Goal: Information Seeking & Learning: Learn about a topic

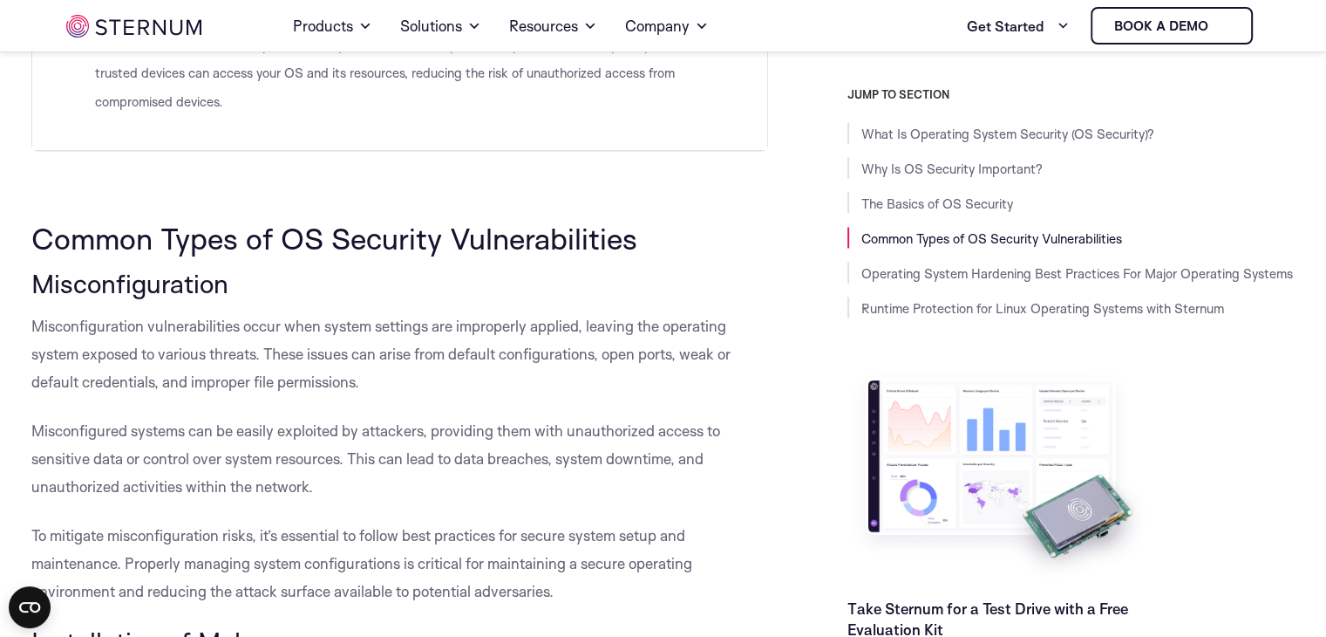
scroll to position [3300, 0]
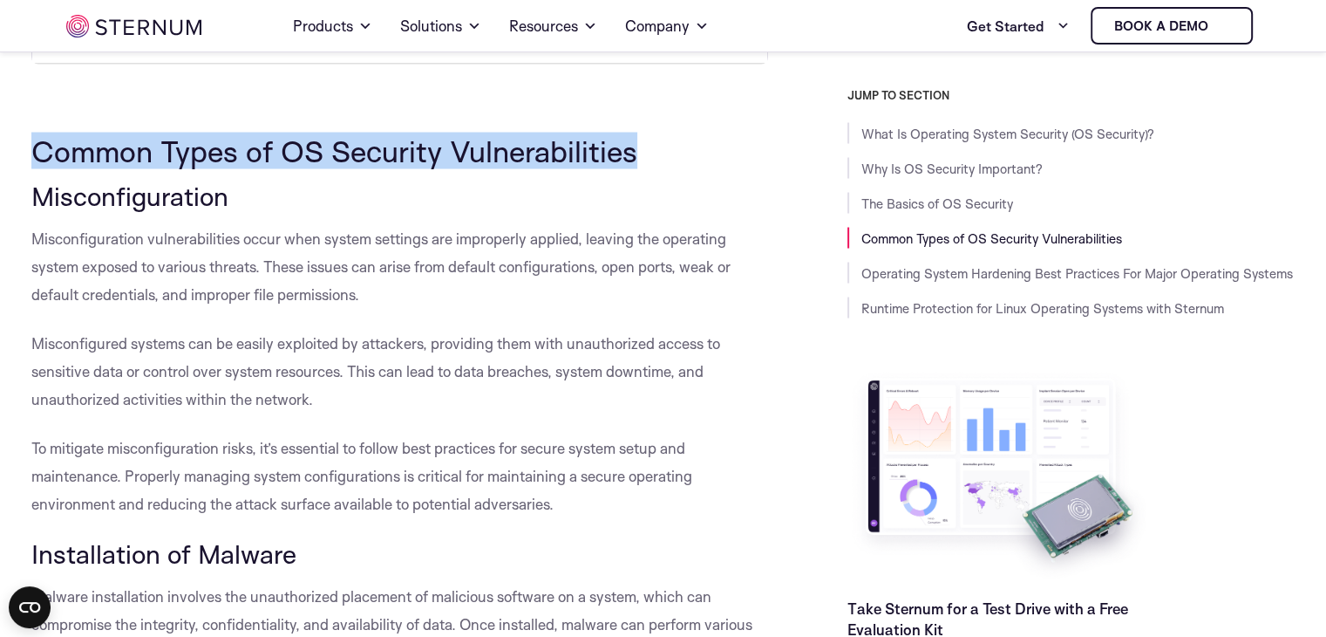
drag, startPoint x: 31, startPoint y: 147, endPoint x: 631, endPoint y: 131, distance: 600.2
click at [631, 132] on span "Common Types of OS Security Vulnerabilities" at bounding box center [334, 150] width 606 height 37
copy span "Common Types of OS Security Vulnerabilities"
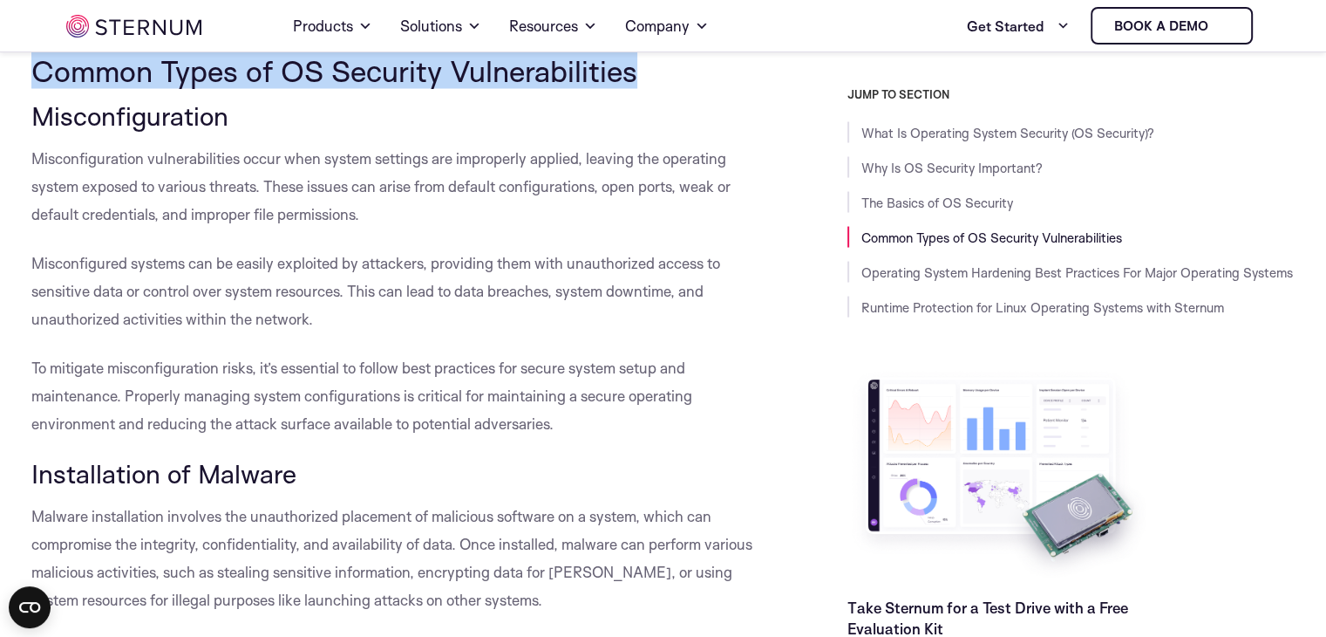
scroll to position [3387, 0]
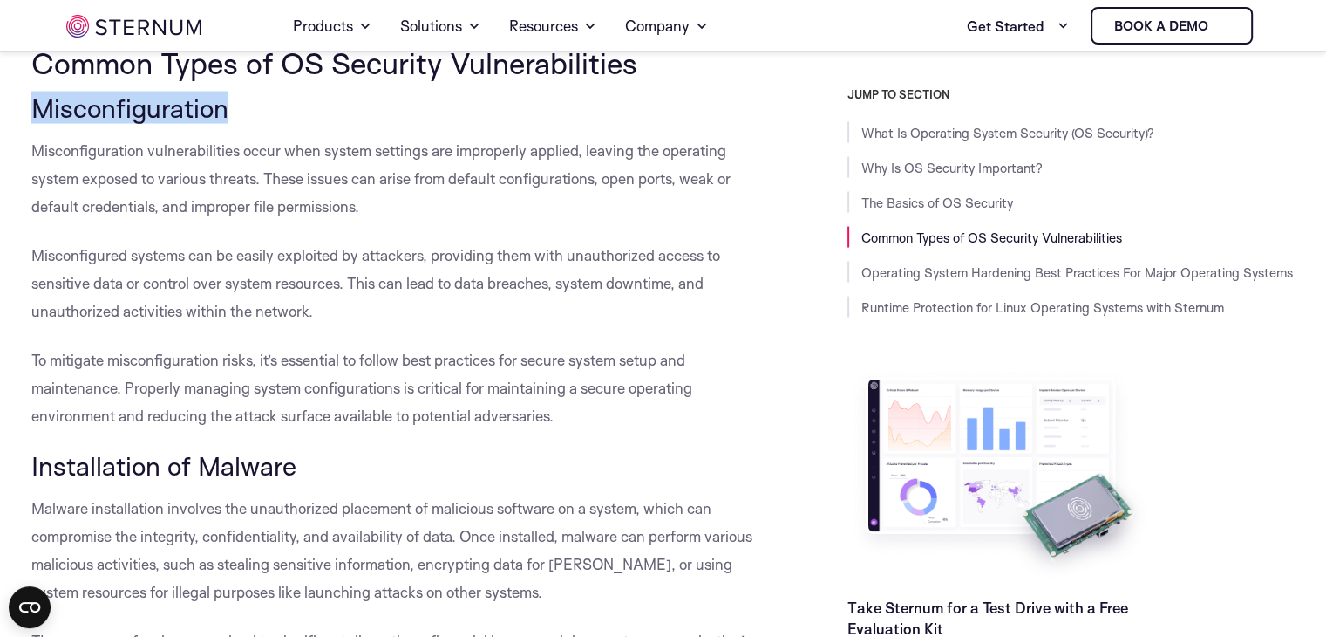
drag, startPoint x: 35, startPoint y: 111, endPoint x: 255, endPoint y: 119, distance: 219.9
click at [255, 119] on h3 "Misconfiguration" at bounding box center [400, 108] width 738 height 30
copy span "Misconfiguration"
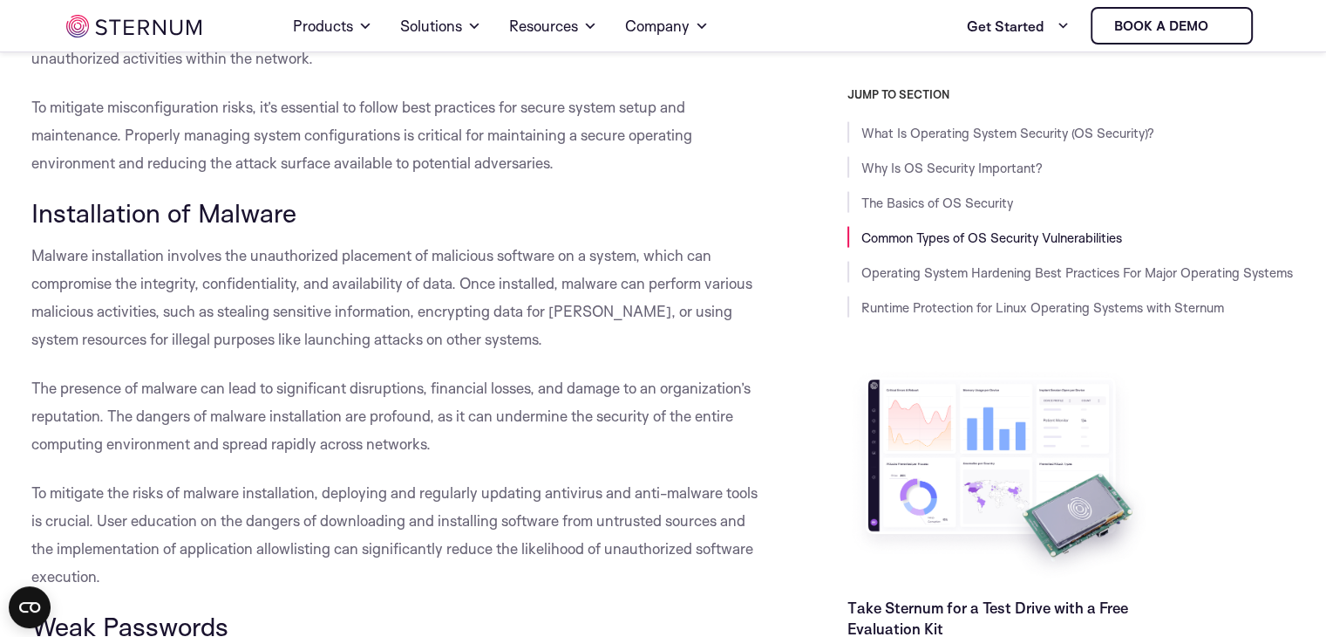
scroll to position [3648, 0]
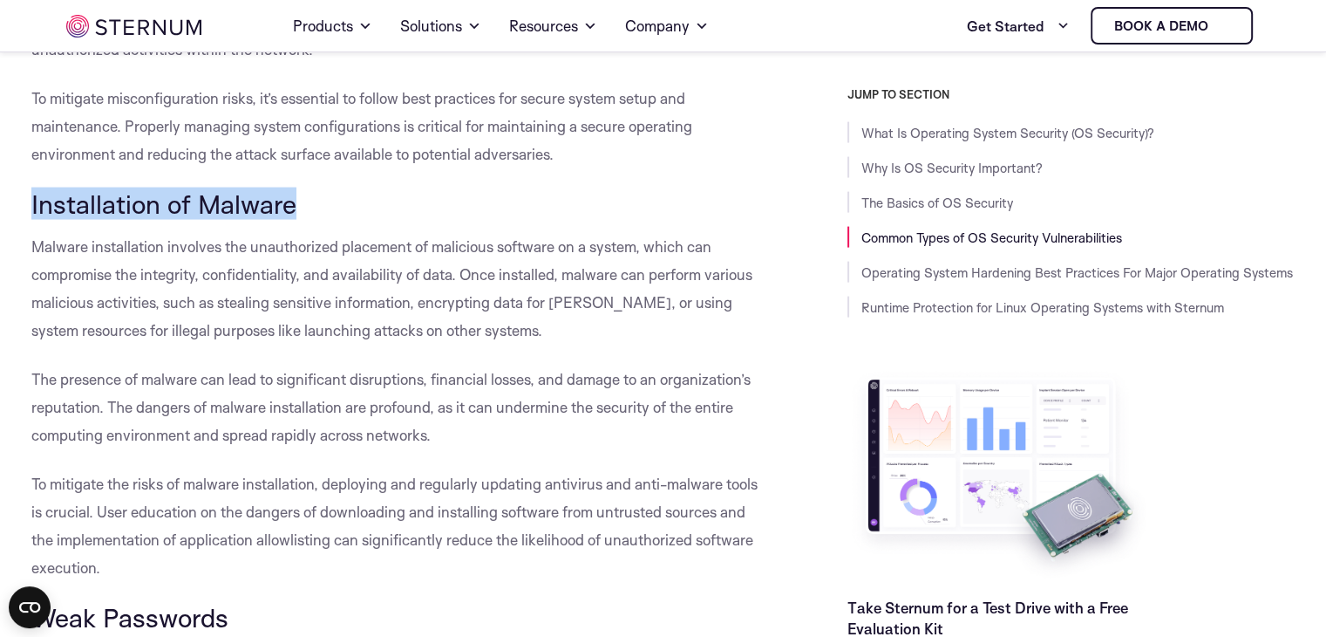
drag, startPoint x: 31, startPoint y: 201, endPoint x: 312, endPoint y: 187, distance: 282.0
copy span "Installation of Malware"
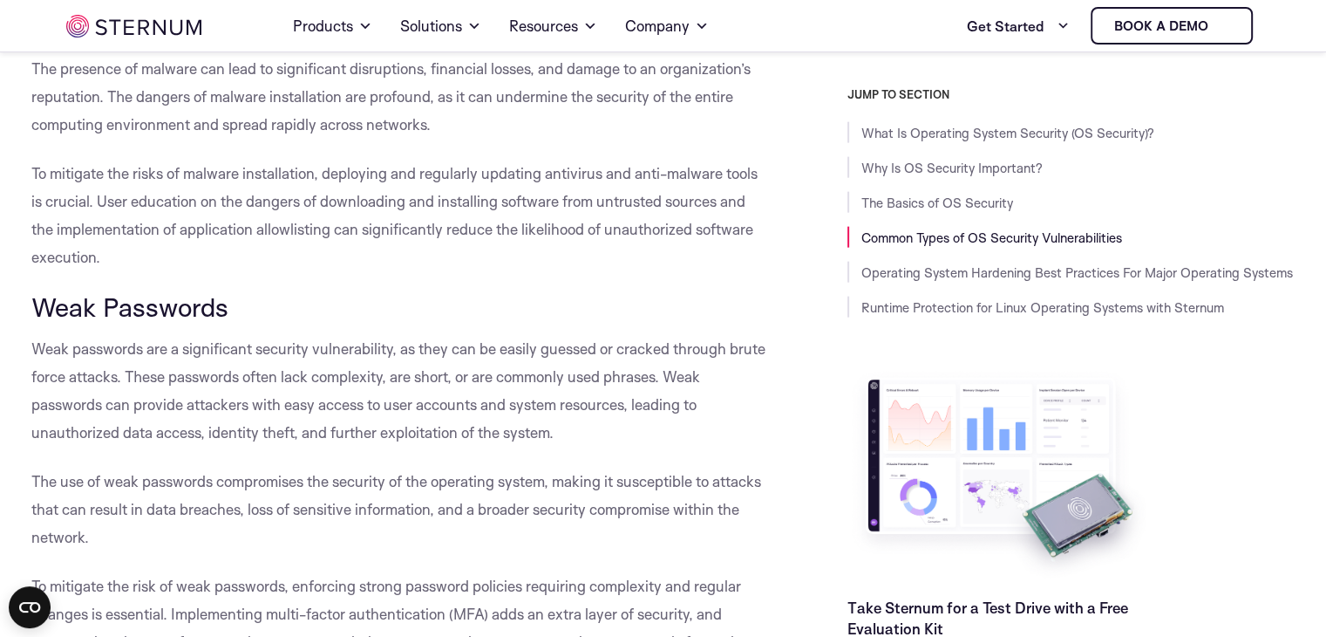
scroll to position [3997, 0]
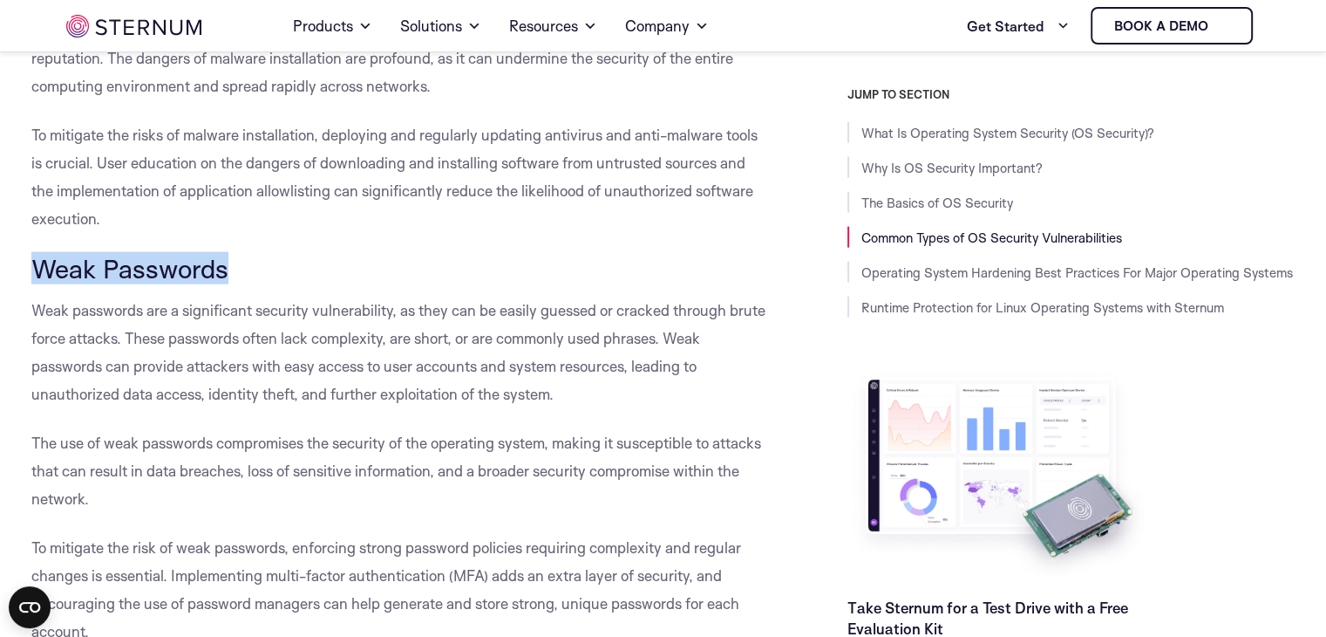
drag, startPoint x: 31, startPoint y: 265, endPoint x: 247, endPoint y: 276, distance: 216.6
click at [247, 276] on h3 "Weak Passwords" at bounding box center [400, 269] width 738 height 30
copy span "Weak Passwords"
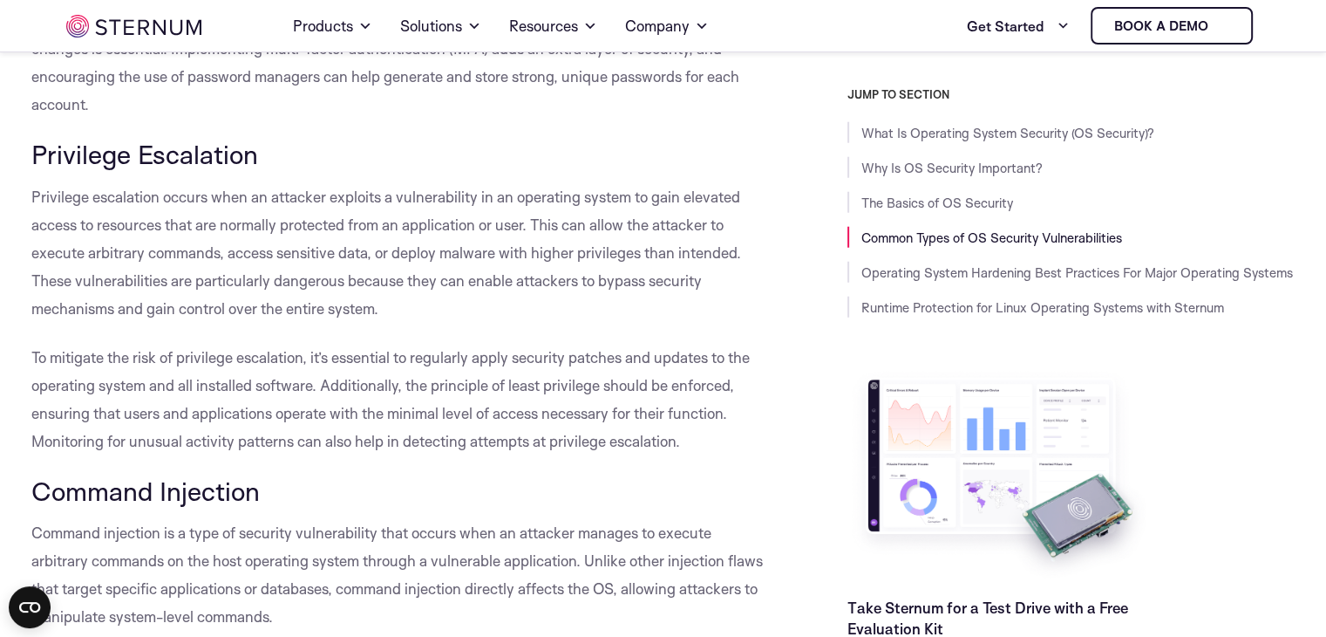
scroll to position [4520, 0]
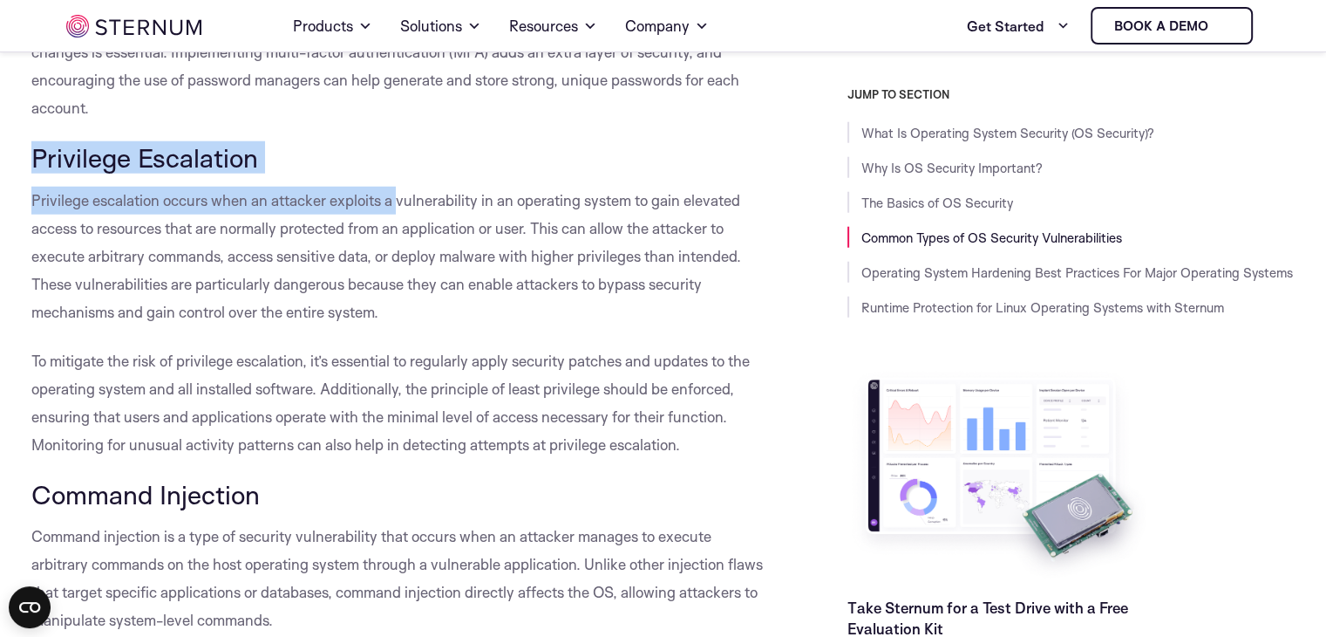
drag, startPoint x: 37, startPoint y: 153, endPoint x: 394, endPoint y: 173, distance: 357.2
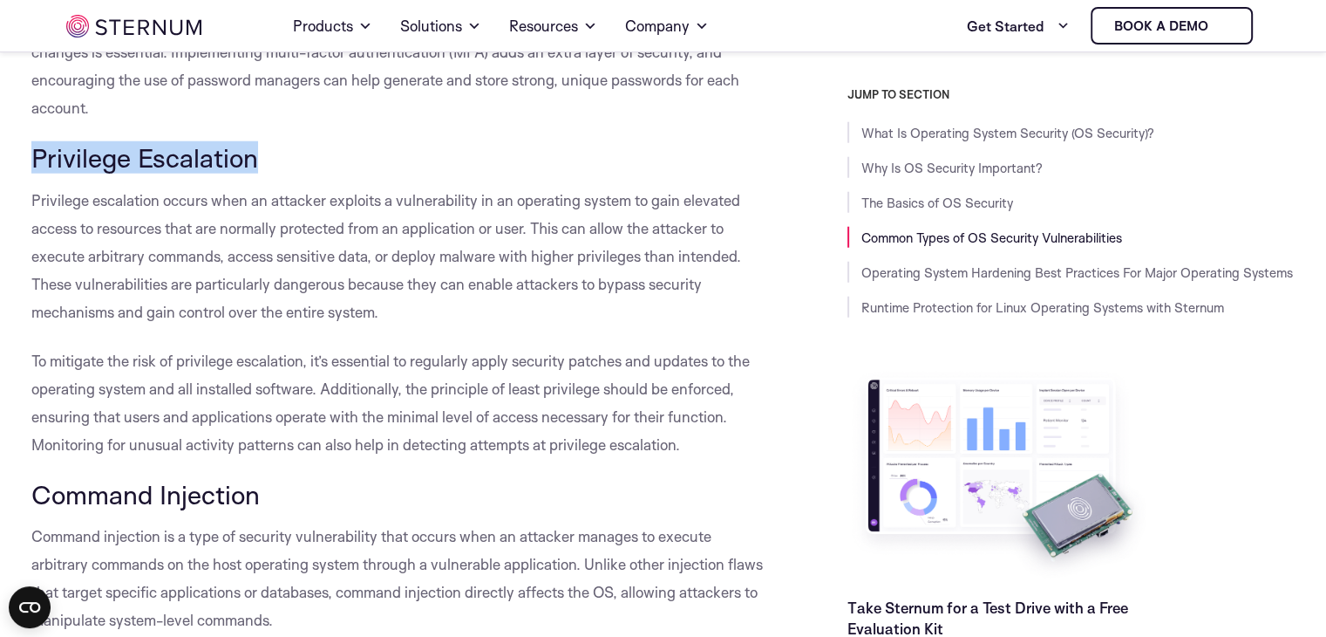
drag, startPoint x: 31, startPoint y: 160, endPoint x: 271, endPoint y: 151, distance: 240.9
click at [271, 151] on h3 "Privilege Escalation" at bounding box center [400, 158] width 738 height 30
copy span "Privilege Escalation"
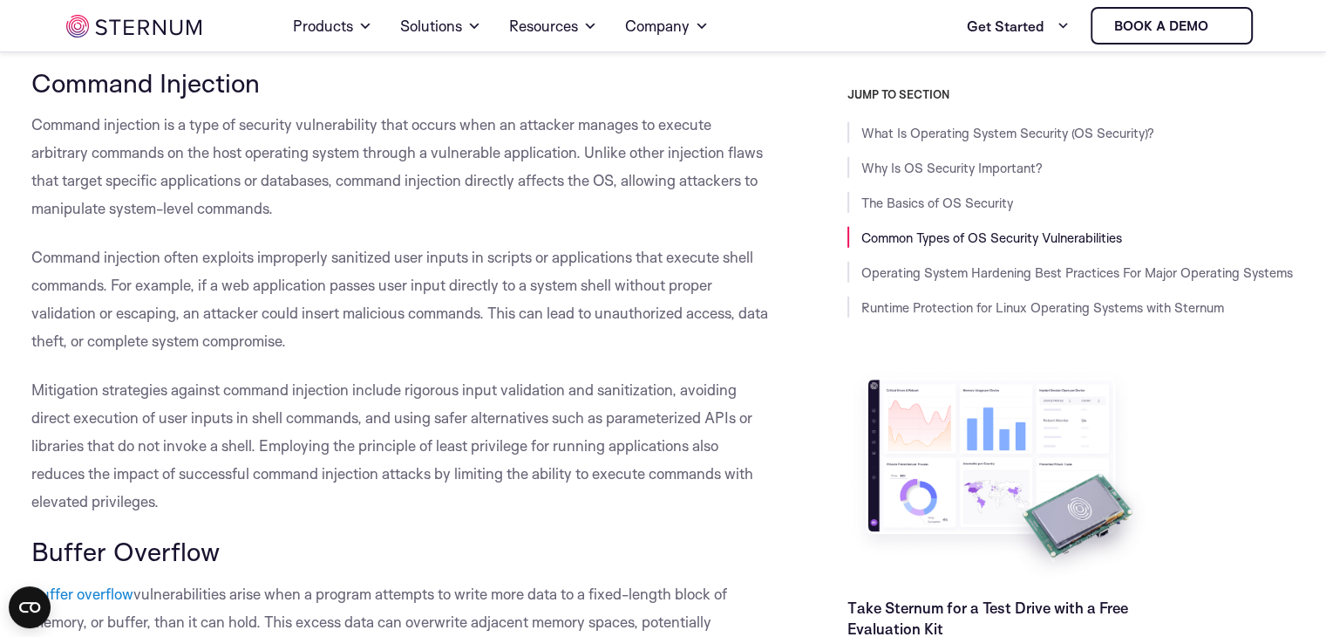
scroll to position [4956, 0]
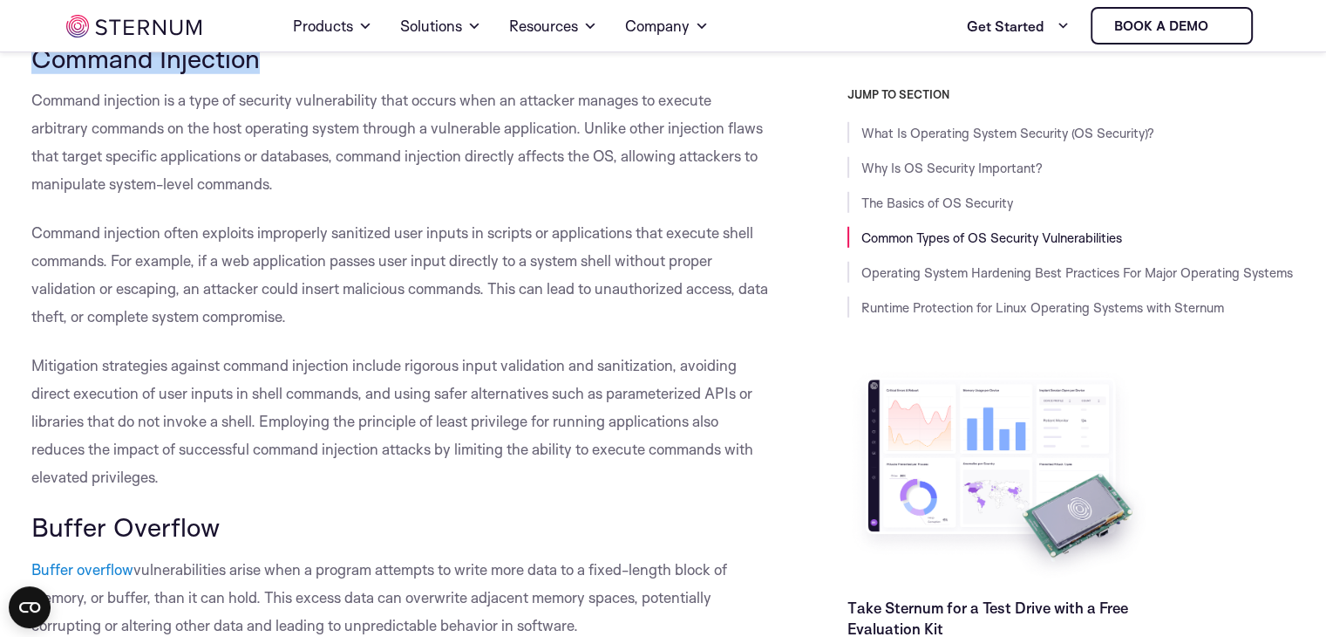
drag, startPoint x: 33, startPoint y: 57, endPoint x: 283, endPoint y: 51, distance: 250.3
click at [283, 51] on h3 "Command Injection" at bounding box center [400, 59] width 738 height 30
copy span "Command Injection"
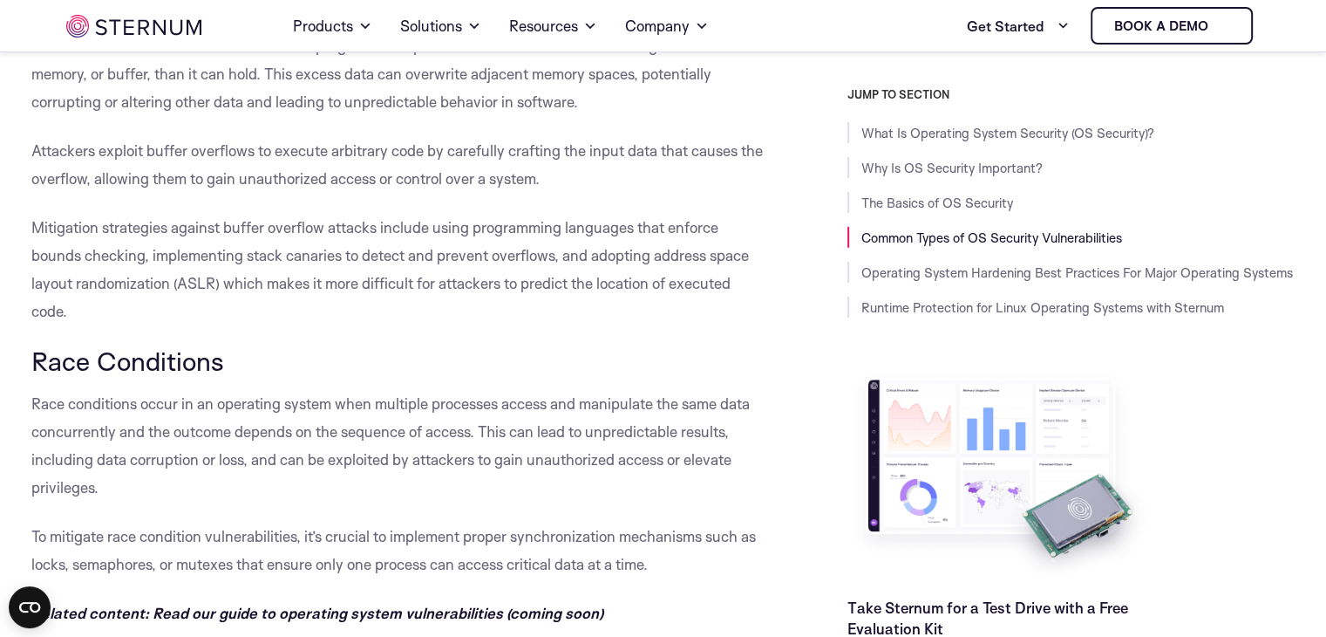
scroll to position [5567, 0]
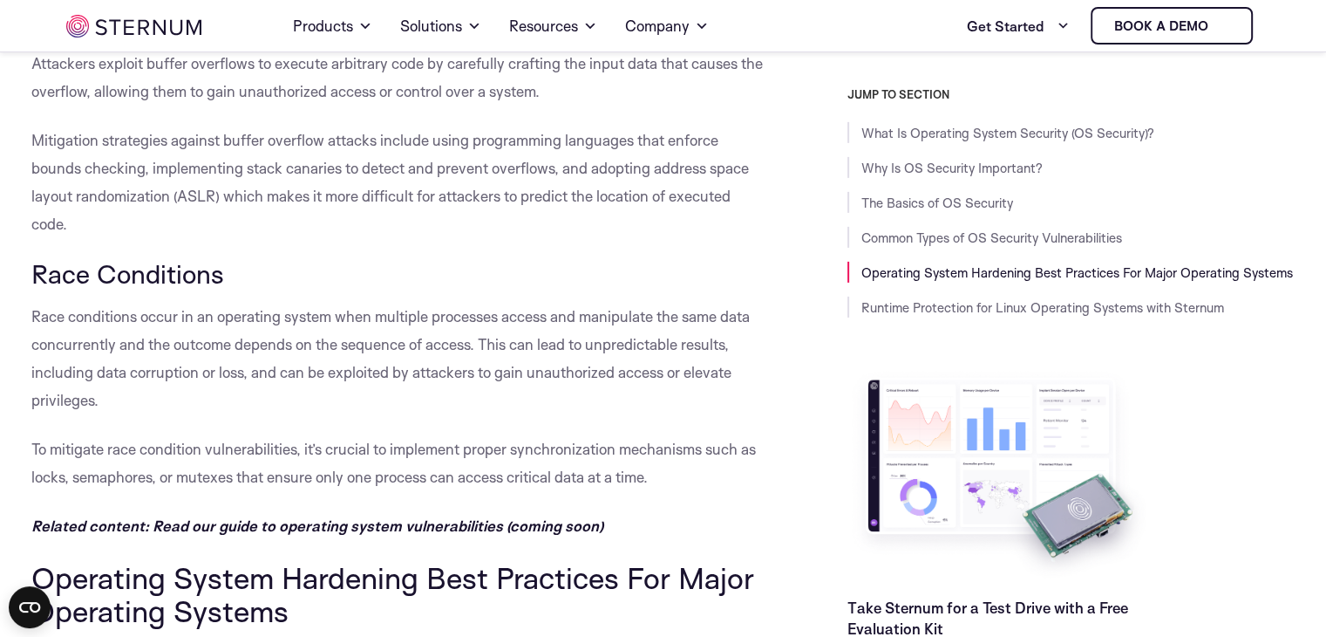
drag, startPoint x: 38, startPoint y: 268, endPoint x: 237, endPoint y: 259, distance: 199.0
click at [237, 259] on h3 "Race Conditions" at bounding box center [400, 274] width 738 height 30
copy span "Race Conditions"
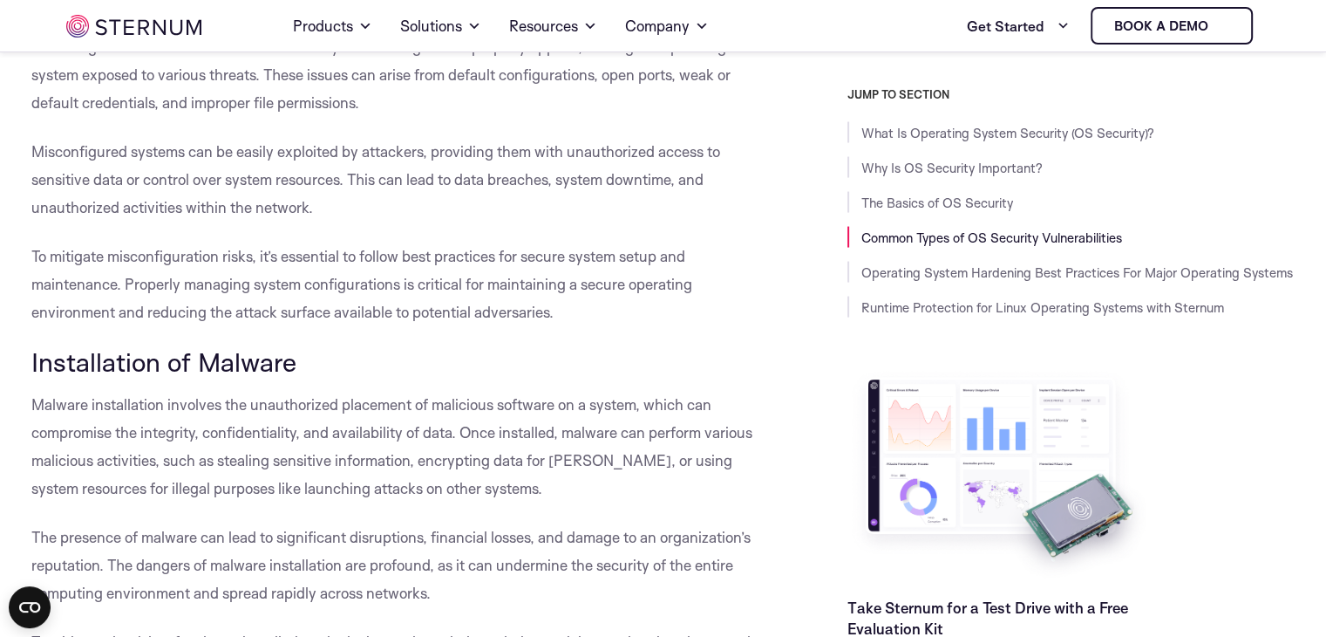
scroll to position [3387, 0]
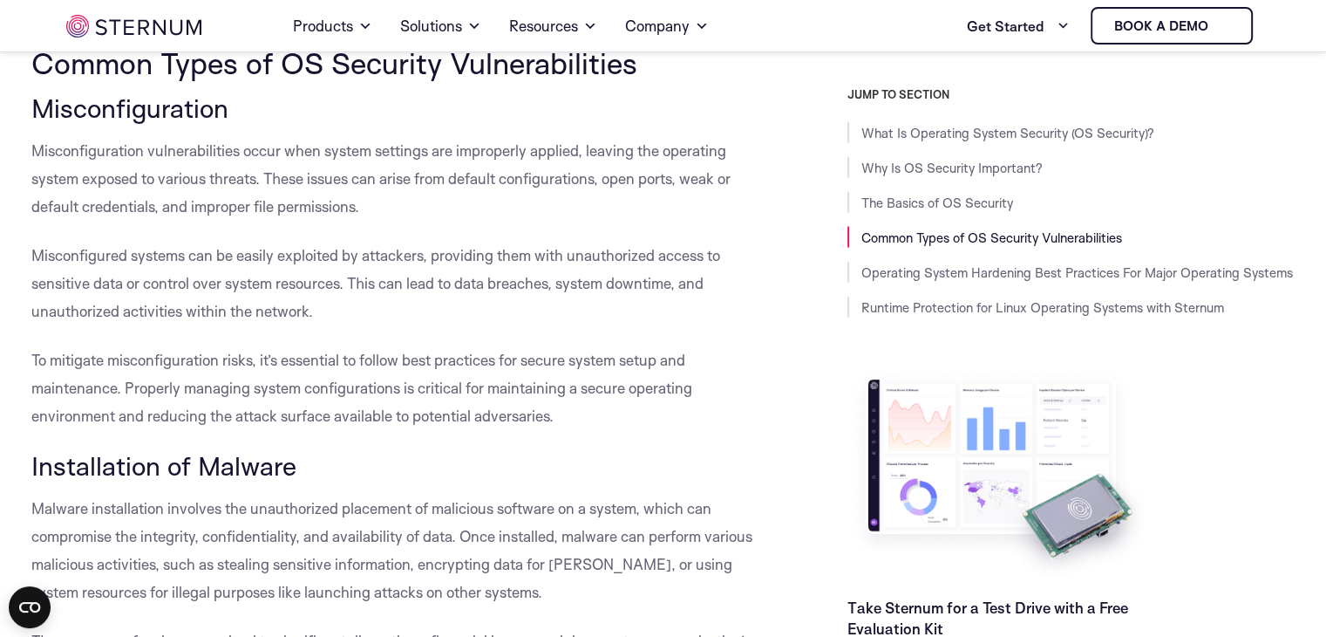
drag, startPoint x: 29, startPoint y: 254, endPoint x: 337, endPoint y: 306, distance: 313.1
copy span "Misconfigured systems can be easily exploited by attackers, providing them with…"
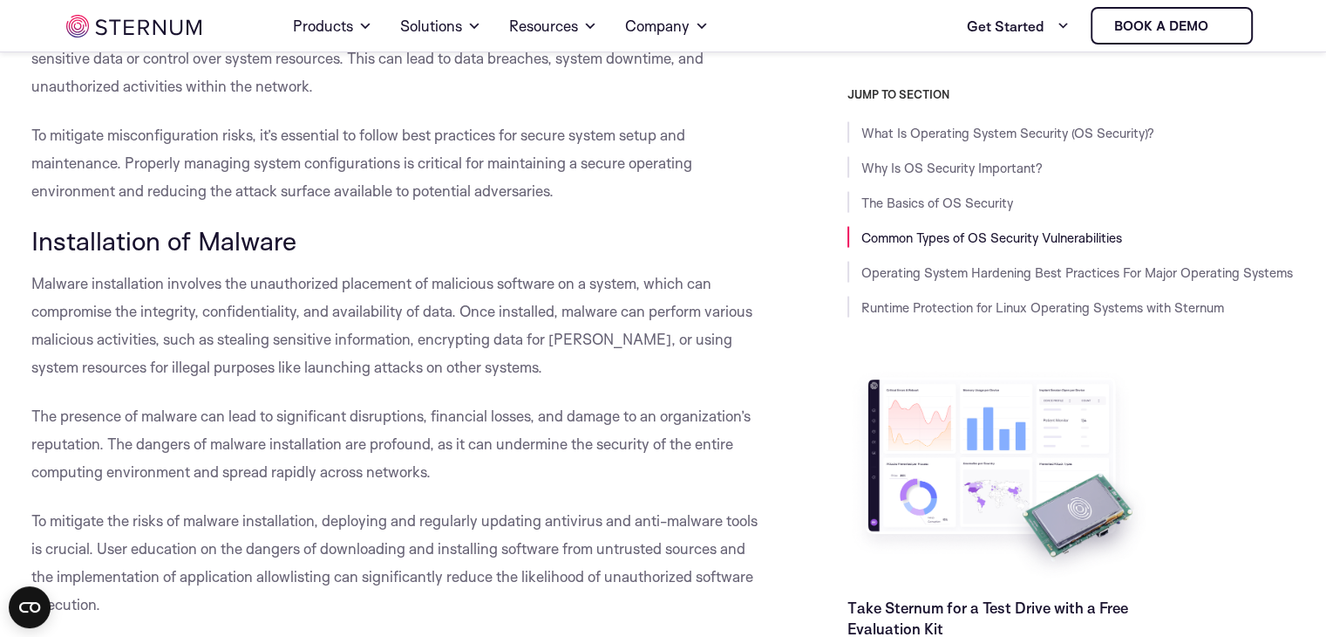
scroll to position [3648, 0]
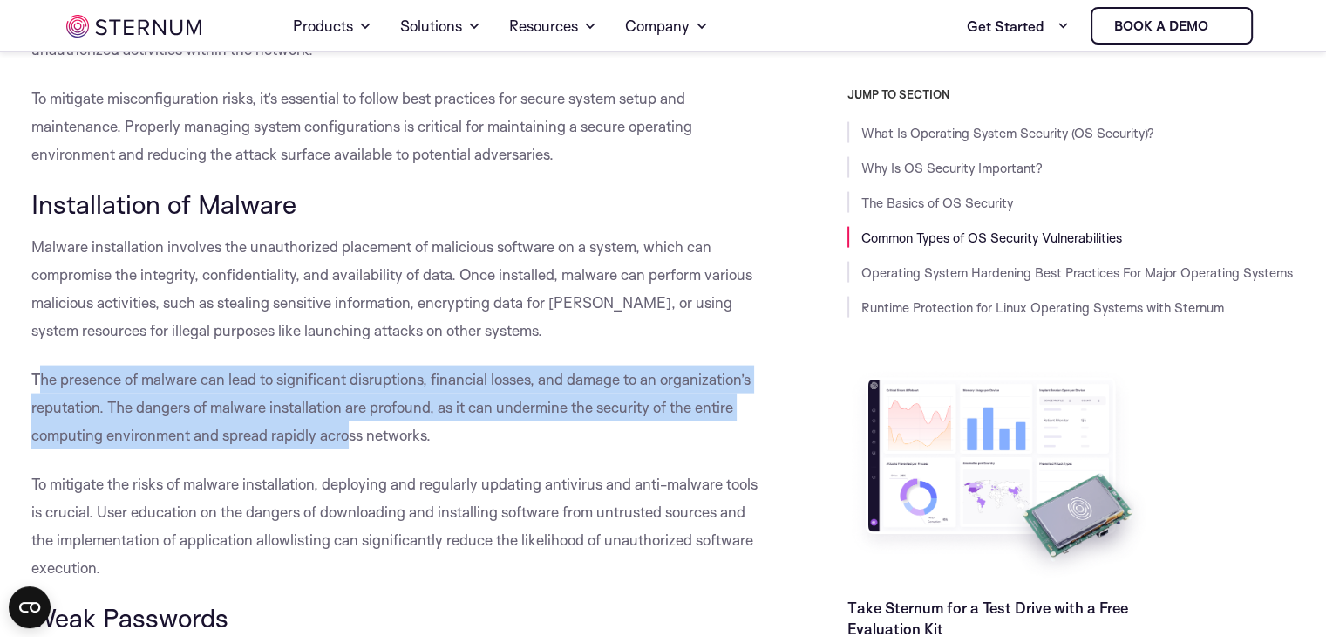
drag, startPoint x: 37, startPoint y: 378, endPoint x: 345, endPoint y: 438, distance: 313.6
click at [345, 438] on span "The presence of malware can lead to significant disruptions, financial losses, …" at bounding box center [390, 407] width 719 height 74
click at [73, 374] on span "The presence of malware can lead to significant disruptions, financial losses, …" at bounding box center [390, 407] width 719 height 74
drag, startPoint x: 37, startPoint y: 379, endPoint x: 354, endPoint y: 442, distance: 323.6
click at [354, 442] on p "The presence of malware can lead to significant disruptions, financial losses, …" at bounding box center [400, 407] width 738 height 84
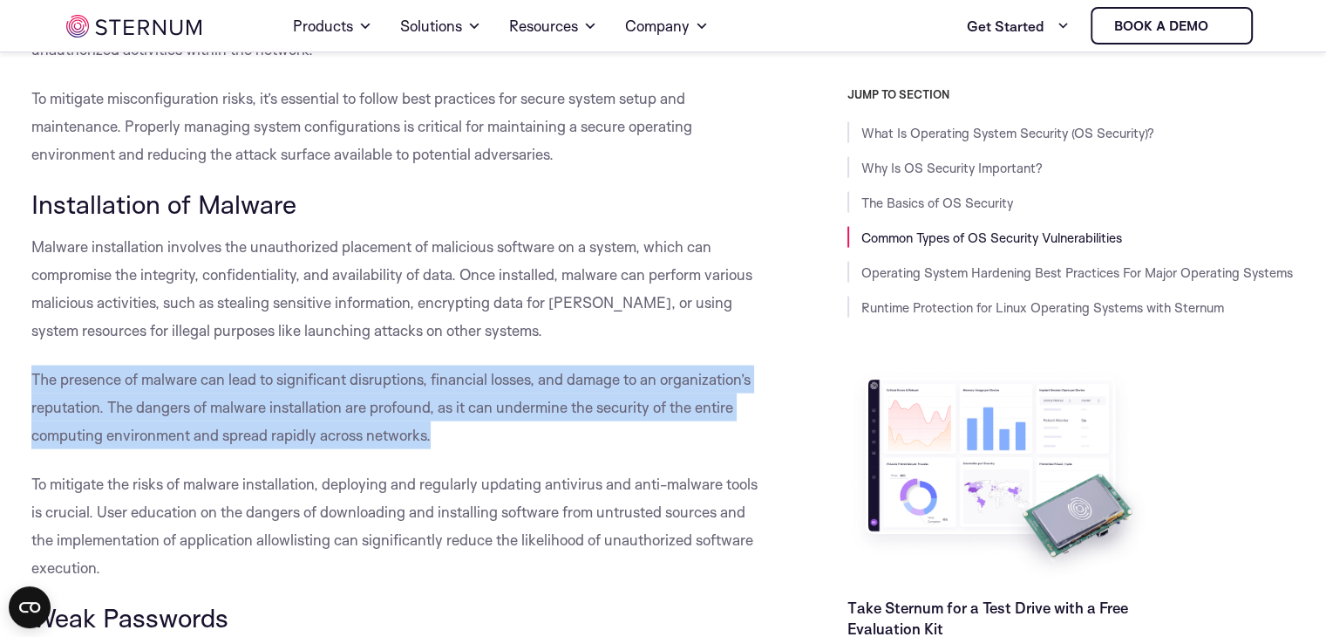
drag, startPoint x: 31, startPoint y: 377, endPoint x: 450, endPoint y: 440, distance: 424.2
click at [450, 440] on p "The presence of malware can lead to significant disruptions, financial losses, …" at bounding box center [400, 407] width 738 height 84
copy span "The presence of malware can lead to significant disruptions, financial losses, …"
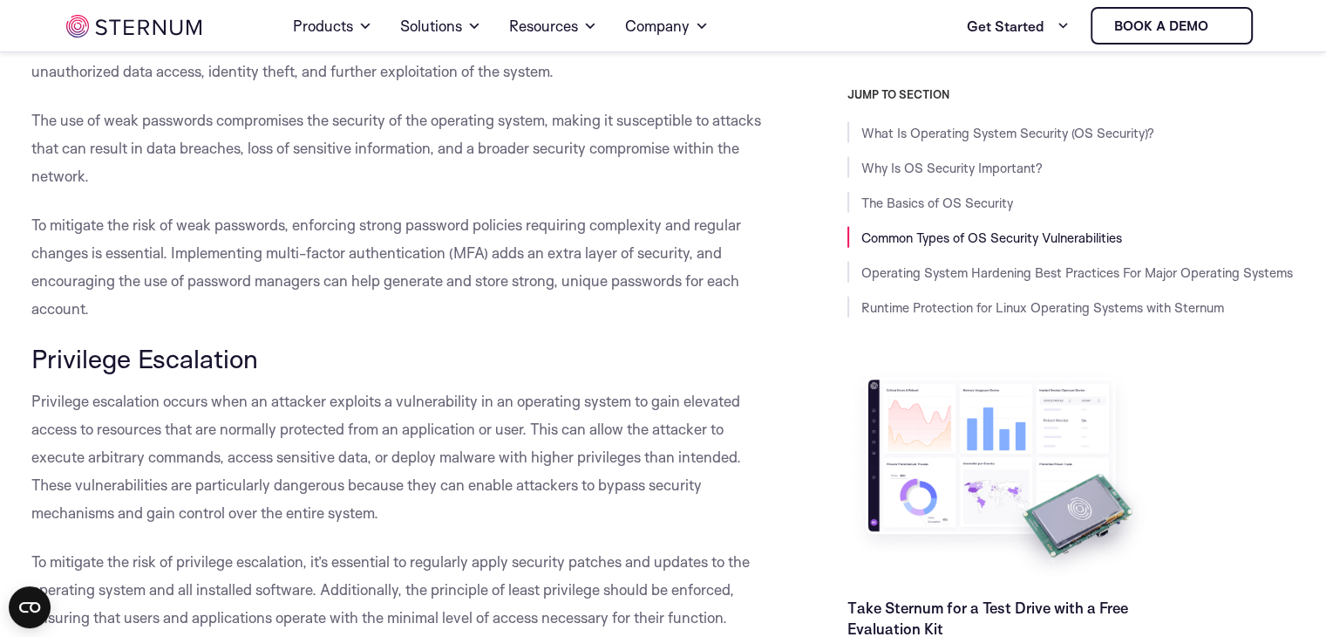
scroll to position [4346, 0]
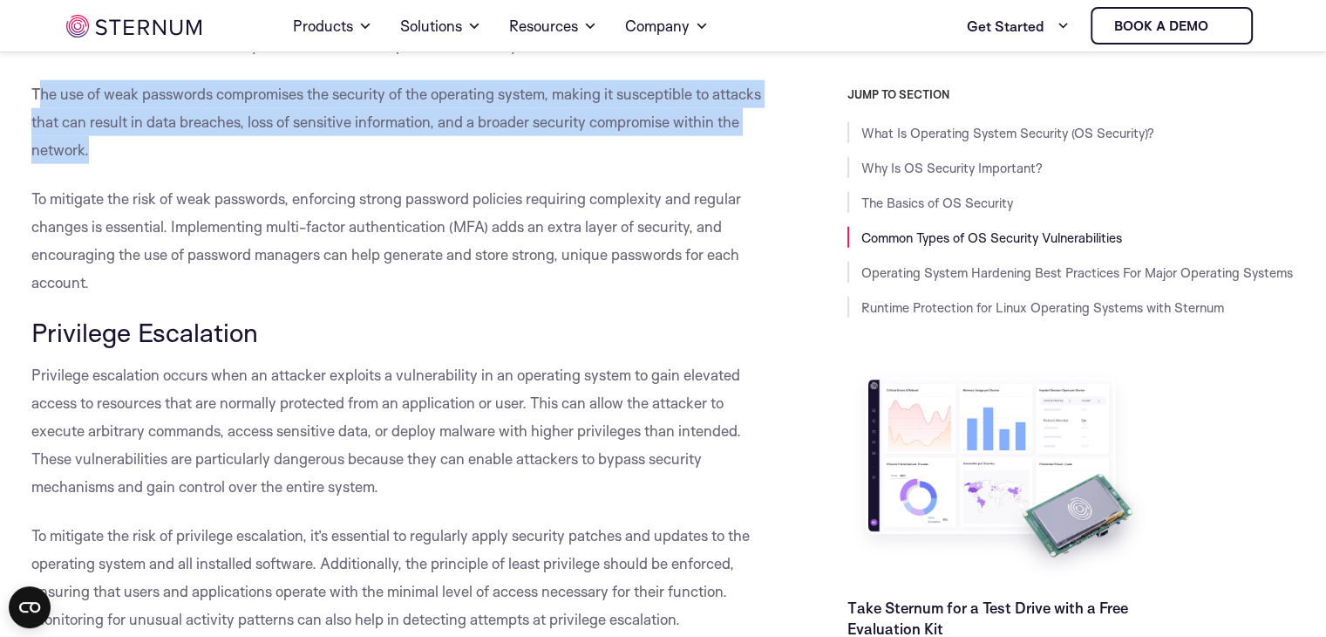
drag, startPoint x: 35, startPoint y: 95, endPoint x: 167, endPoint y: 157, distance: 146.3
click at [167, 157] on p "The use of weak passwords compromises the security of the operating system, mak…" at bounding box center [400, 122] width 738 height 84
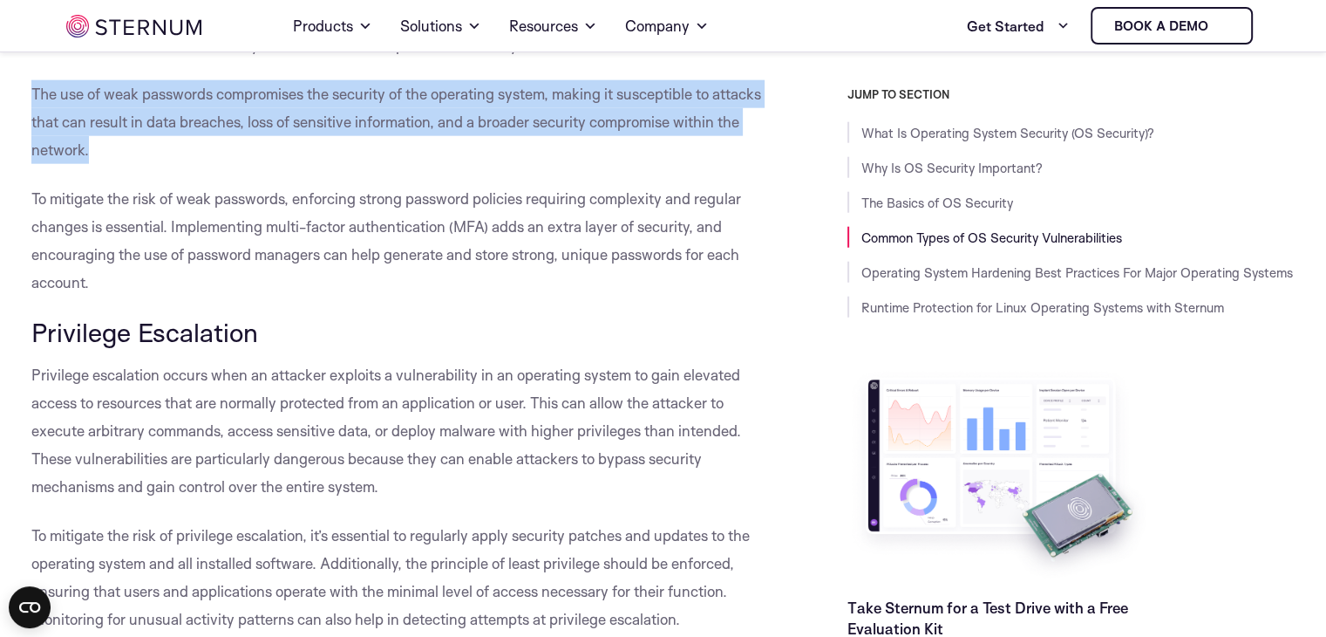
drag, startPoint x: 31, startPoint y: 87, endPoint x: 168, endPoint y: 154, distance: 152.5
click at [168, 154] on p "The use of weak passwords compromises the security of the operating system, mak…" at bounding box center [400, 122] width 738 height 84
copy span "The use of weak passwords compromises the security of the operating system, mak…"
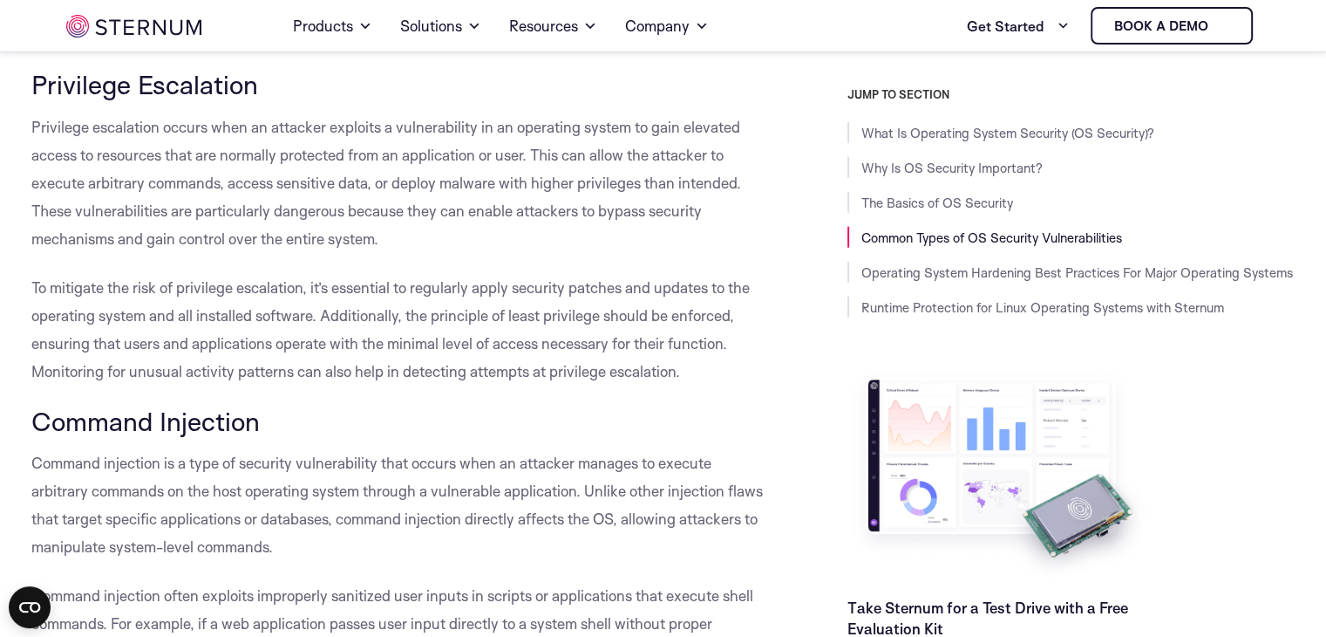
scroll to position [4608, 0]
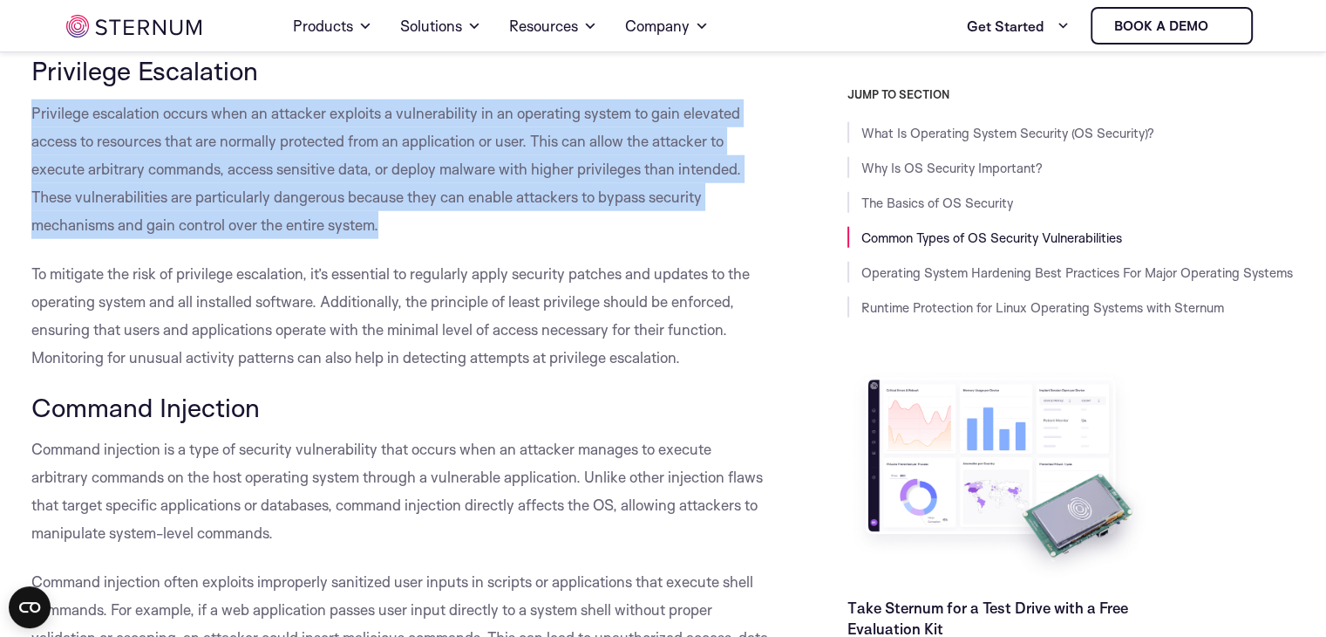
drag, startPoint x: 33, startPoint y: 110, endPoint x: 394, endPoint y: 214, distance: 375.6
click at [394, 214] on p "Privilege escalation occurs when an attacker exploits a vulnerability in an ope…" at bounding box center [400, 169] width 738 height 140
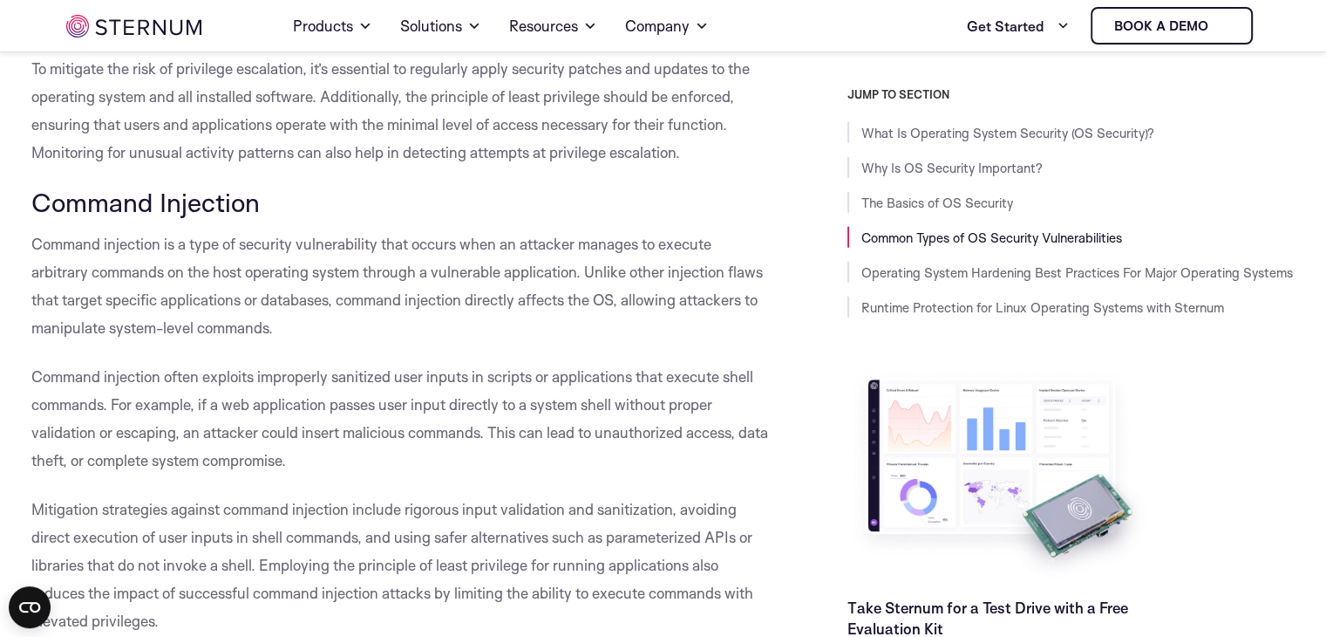
scroll to position [4782, 0]
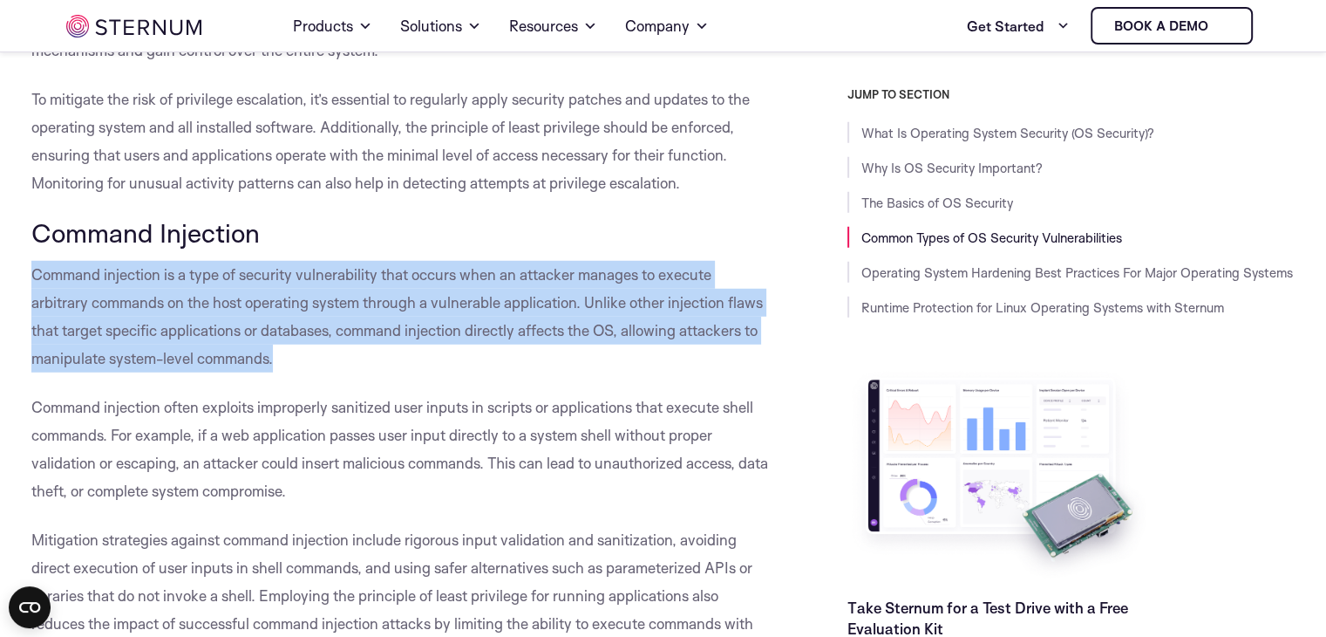
drag, startPoint x: 36, startPoint y: 266, endPoint x: 284, endPoint y: 357, distance: 264.5
click at [284, 357] on p "Command injection is a type of security vulnerability that occurs when an attac…" at bounding box center [400, 317] width 738 height 112
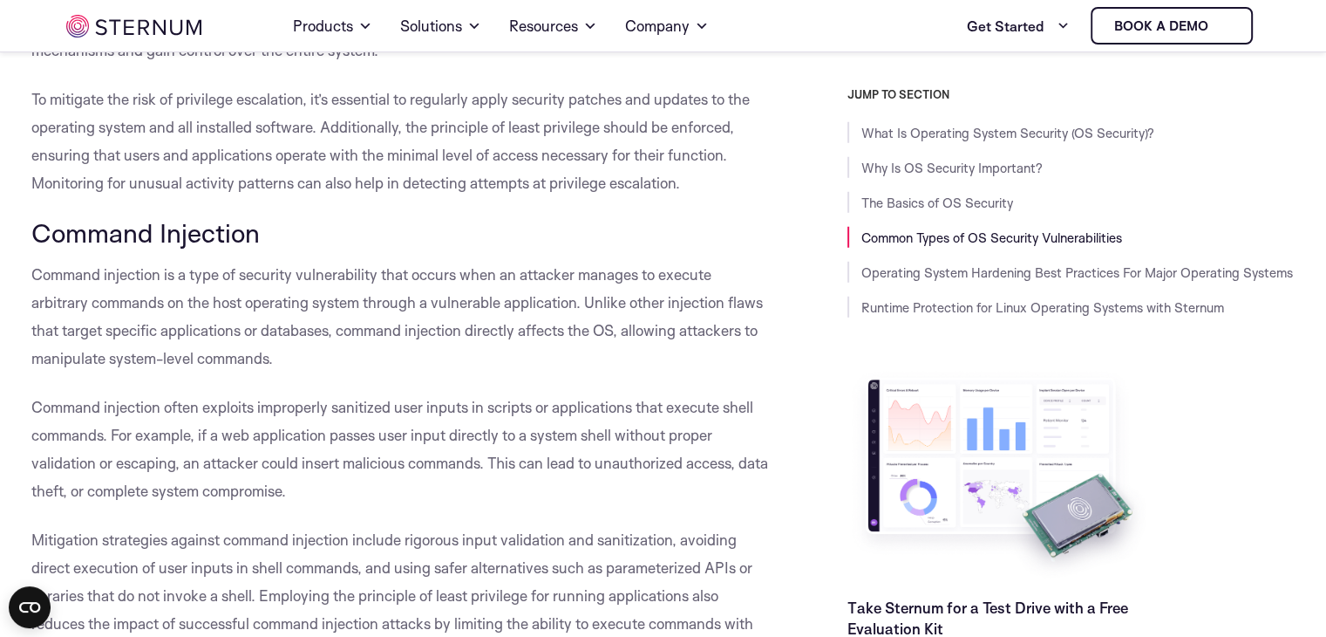
drag, startPoint x: 0, startPoint y: 205, endPoint x: 0, endPoint y: 15, distance: 190.1
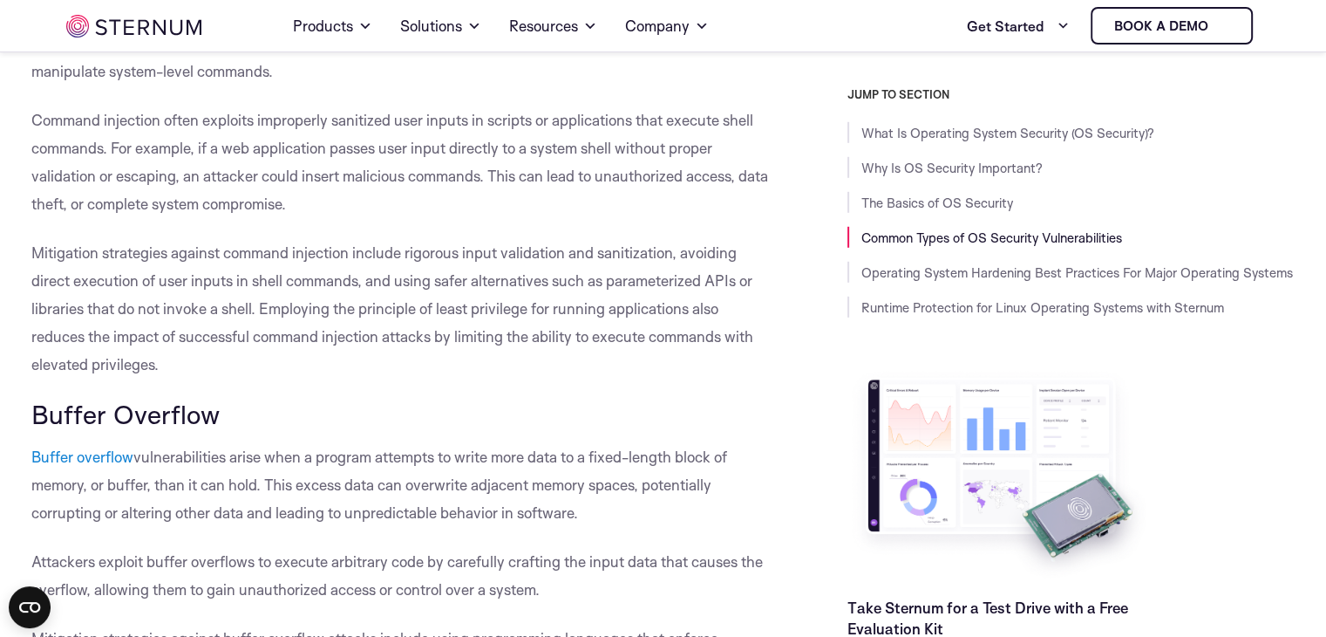
scroll to position [5044, 0]
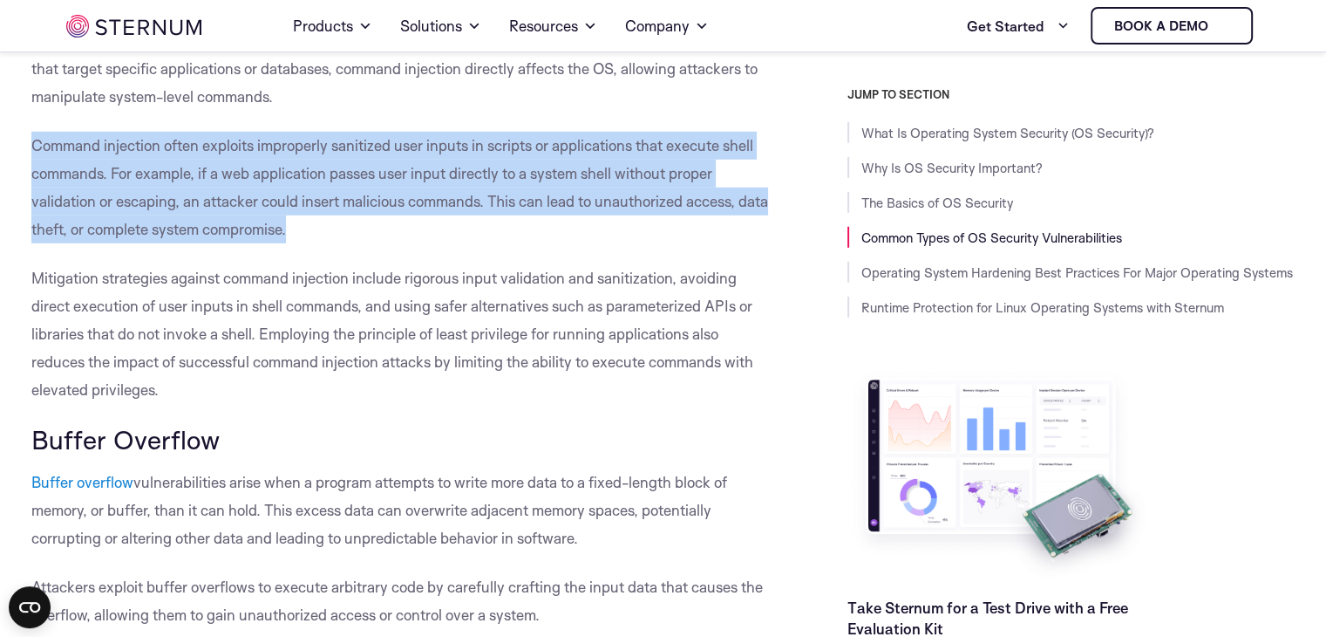
drag, startPoint x: 36, startPoint y: 144, endPoint x: 353, endPoint y: 231, distance: 329.2
click at [353, 231] on p "Command injection often exploits improperly sanitized user inputs in scripts or…" at bounding box center [400, 188] width 738 height 112
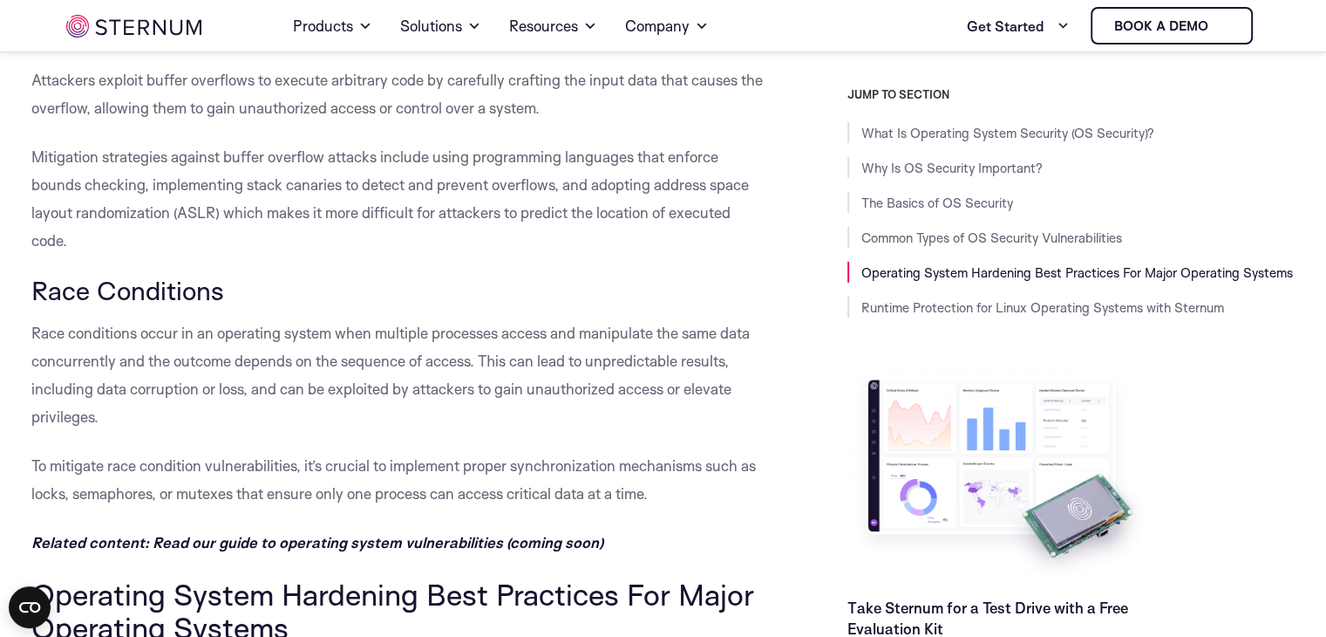
scroll to position [5567, 0]
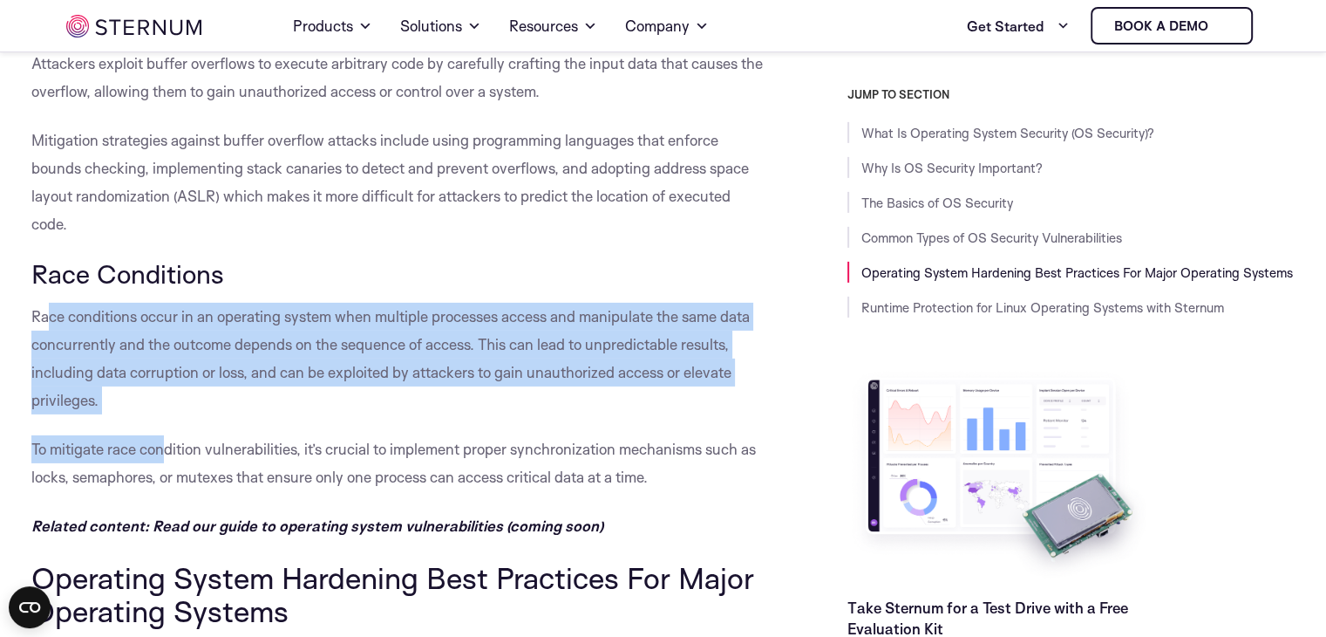
drag, startPoint x: 49, startPoint y: 311, endPoint x: 168, endPoint y: 412, distance: 156.5
click at [133, 371] on span "Race conditions occur in an operating system when multiple processes access and…" at bounding box center [390, 358] width 719 height 102
drag, startPoint x: 36, startPoint y: 315, endPoint x: 71, endPoint y: 392, distance: 85.1
click at [71, 392] on span "Race conditions occur in an operating system when multiple processes access and…" at bounding box center [390, 358] width 719 height 102
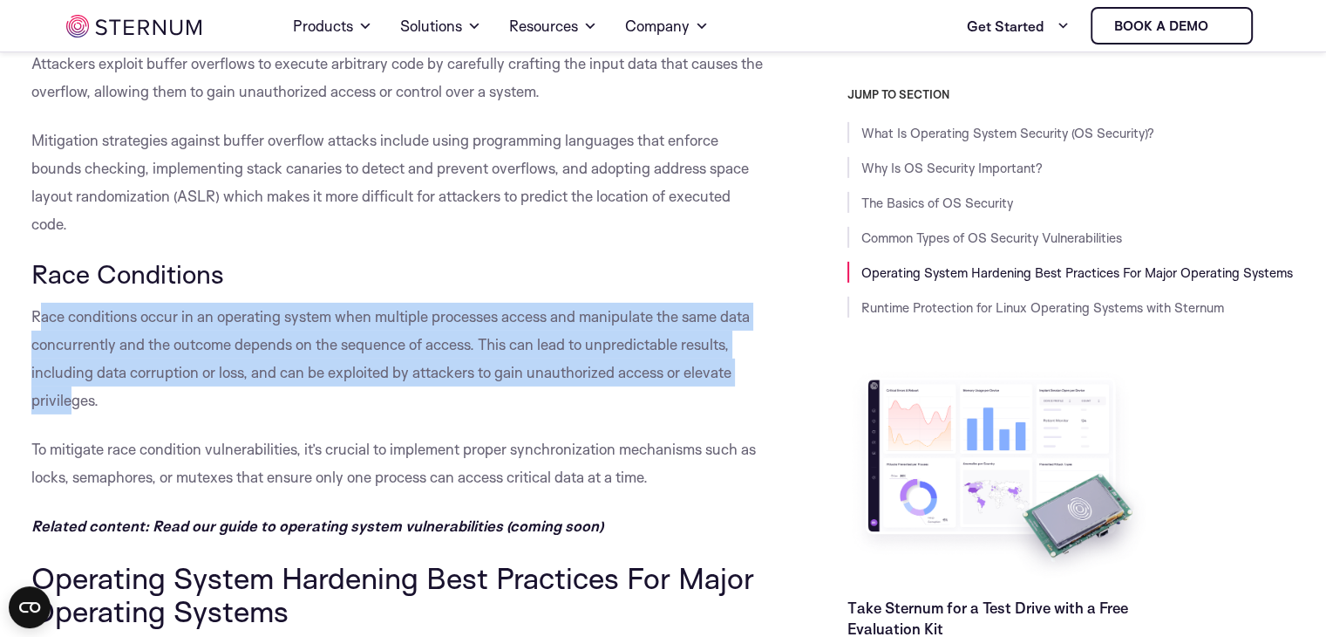
click at [70, 351] on span "Race conditions occur in an operating system when multiple processes access and…" at bounding box center [390, 358] width 719 height 102
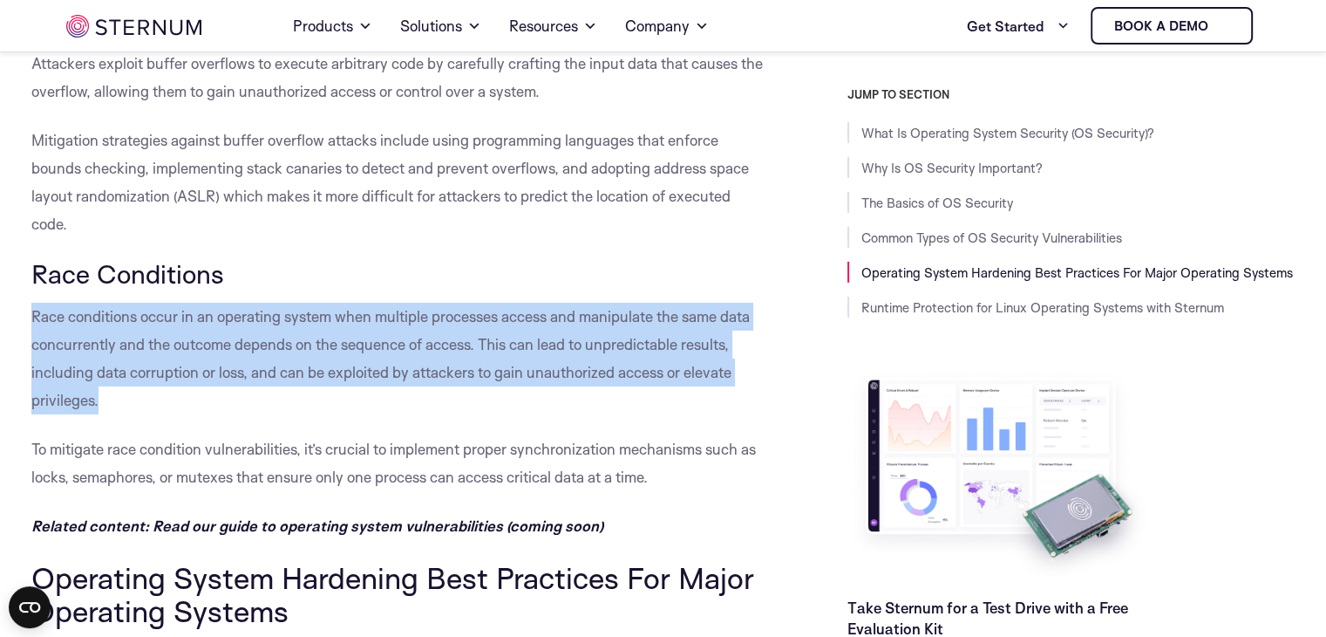
drag, startPoint x: 32, startPoint y: 315, endPoint x: 127, endPoint y: 374, distance: 112.0
click at [126, 402] on p "Race conditions occur in an operating system when multiple processes access and…" at bounding box center [400, 359] width 738 height 112
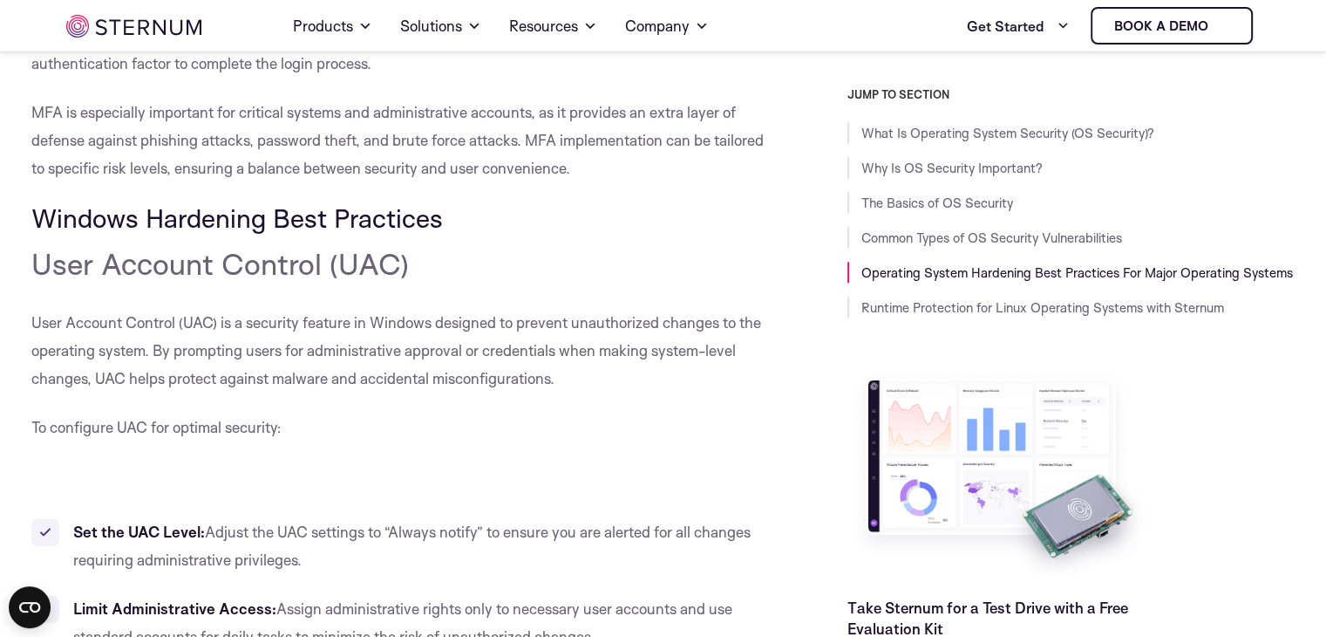
scroll to position [8706, 0]
